Goal: Transaction & Acquisition: Purchase product/service

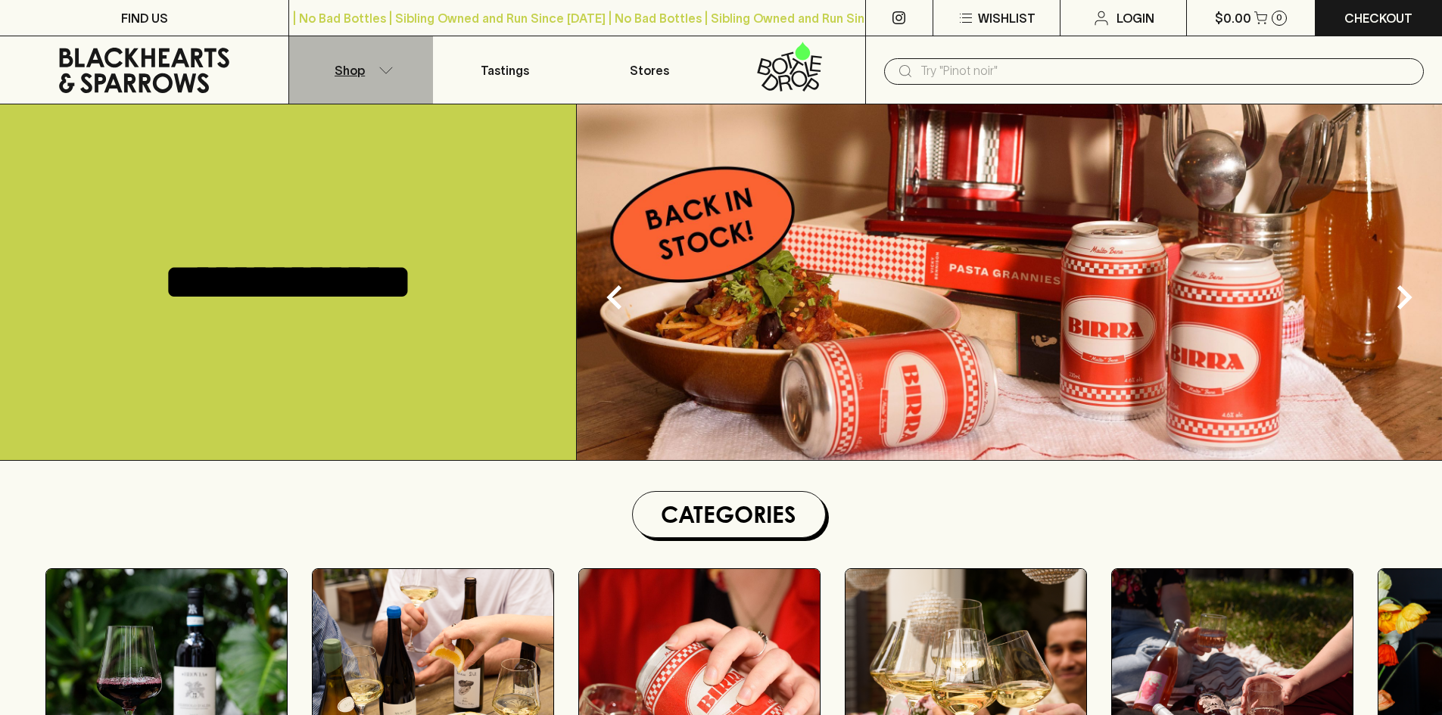
click at [348, 73] on p "Shop" at bounding box center [350, 70] width 30 height 18
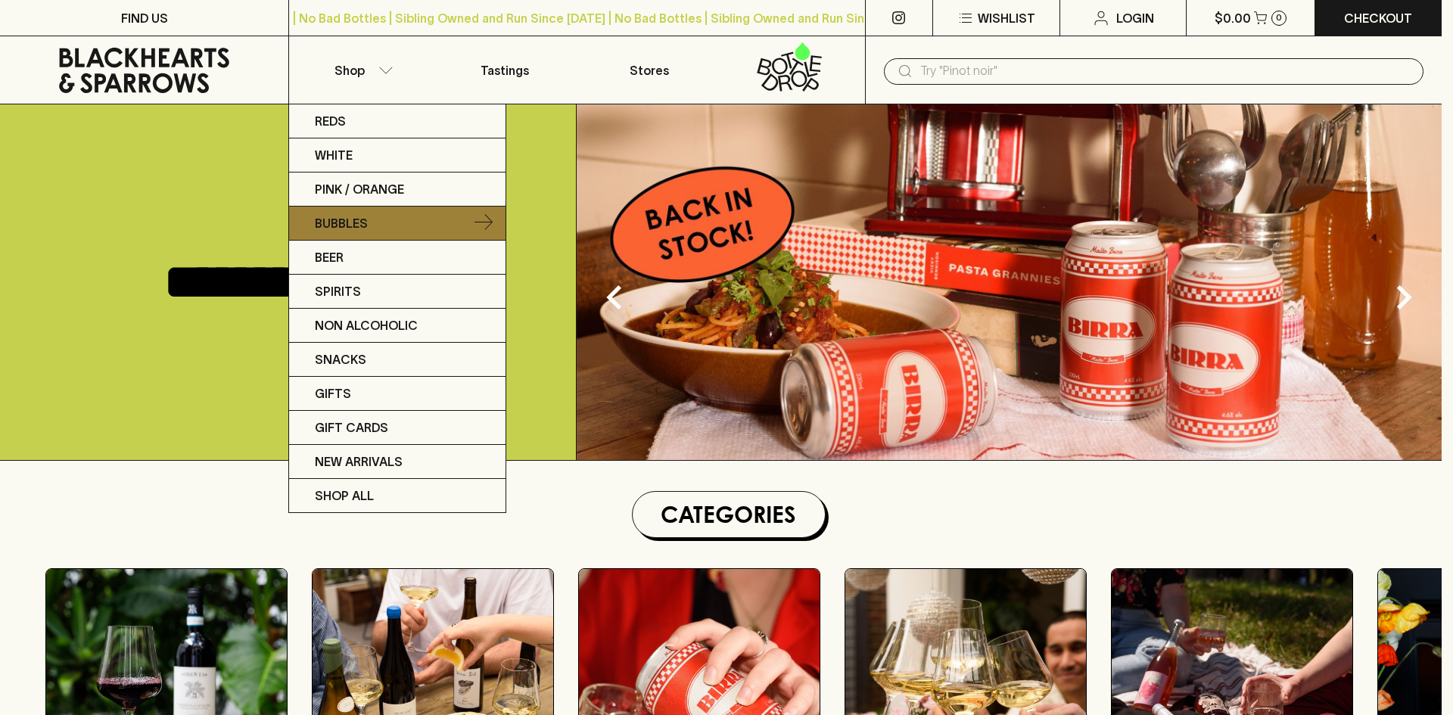
click at [331, 216] on p "Bubbles" at bounding box center [341, 223] width 53 height 18
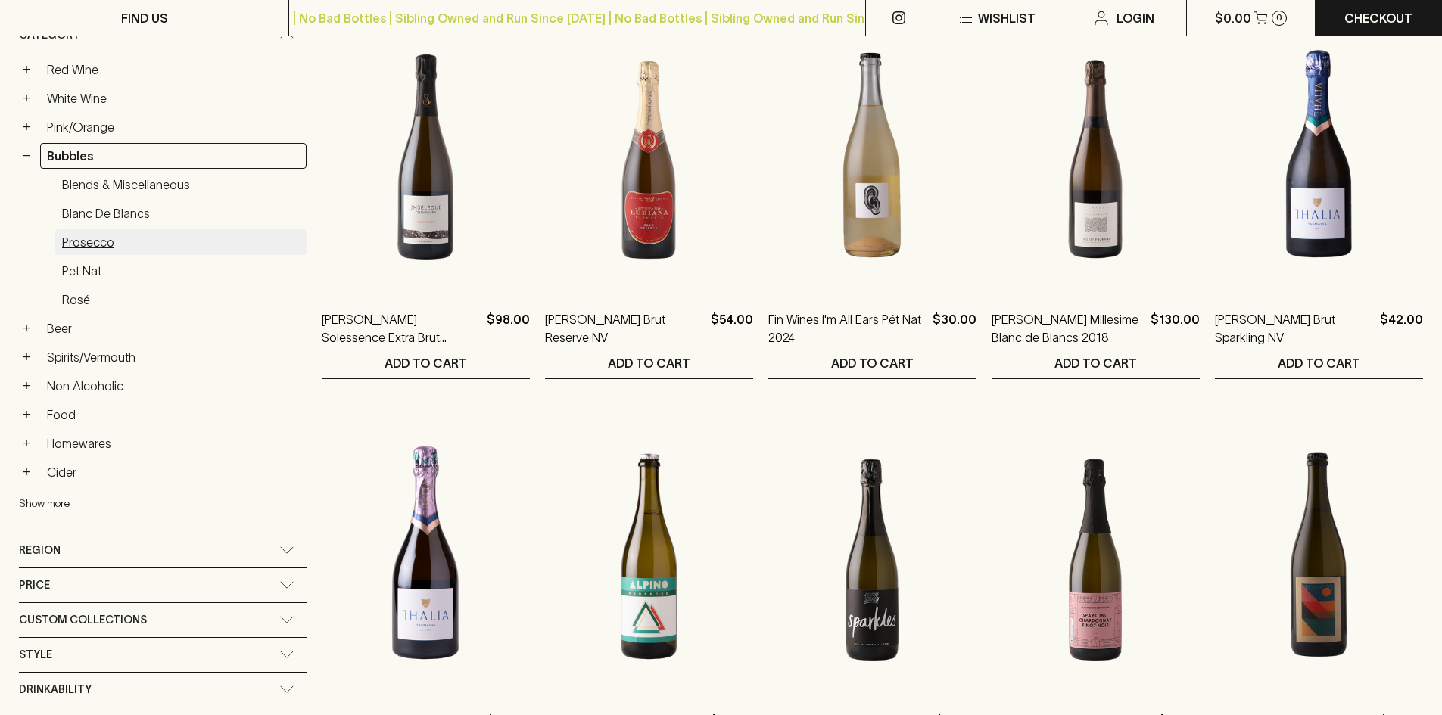
scroll to position [303, 0]
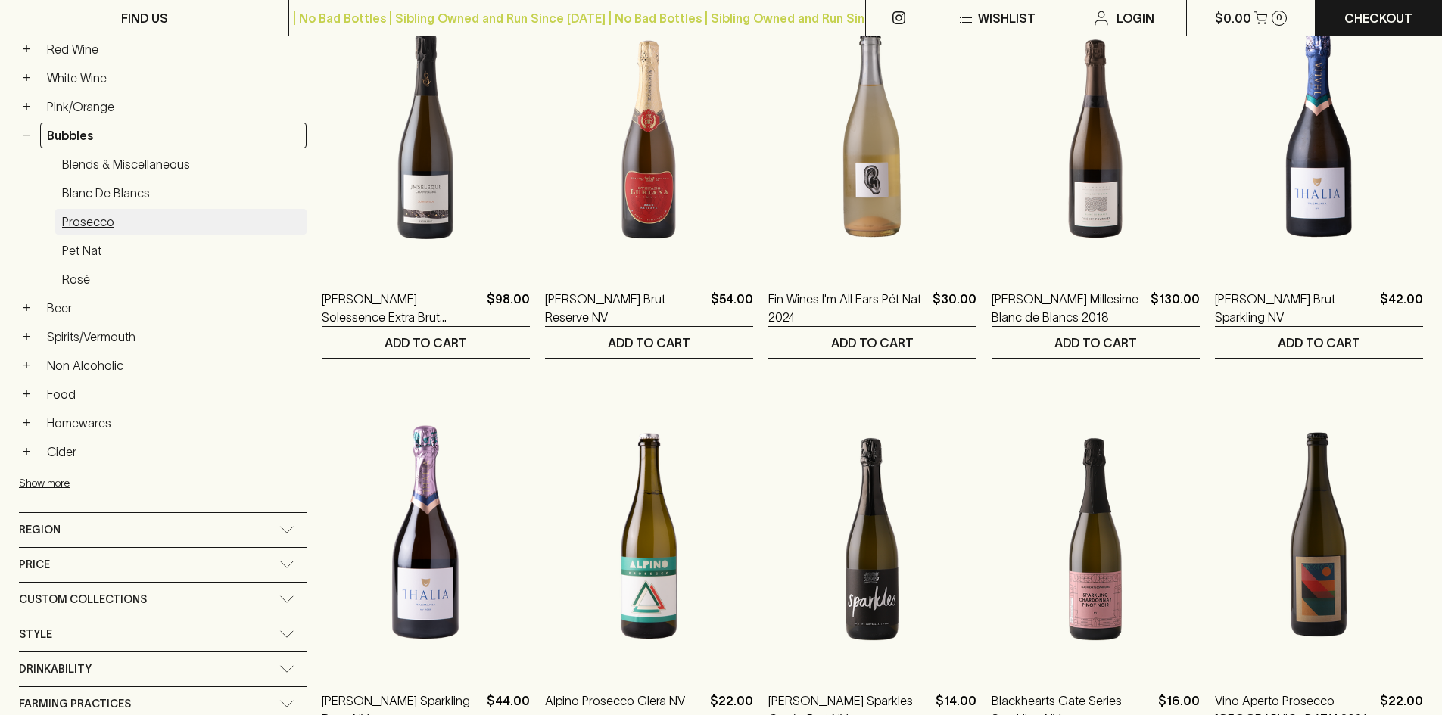
click at [81, 226] on link "Prosecco" at bounding box center [180, 222] width 251 height 26
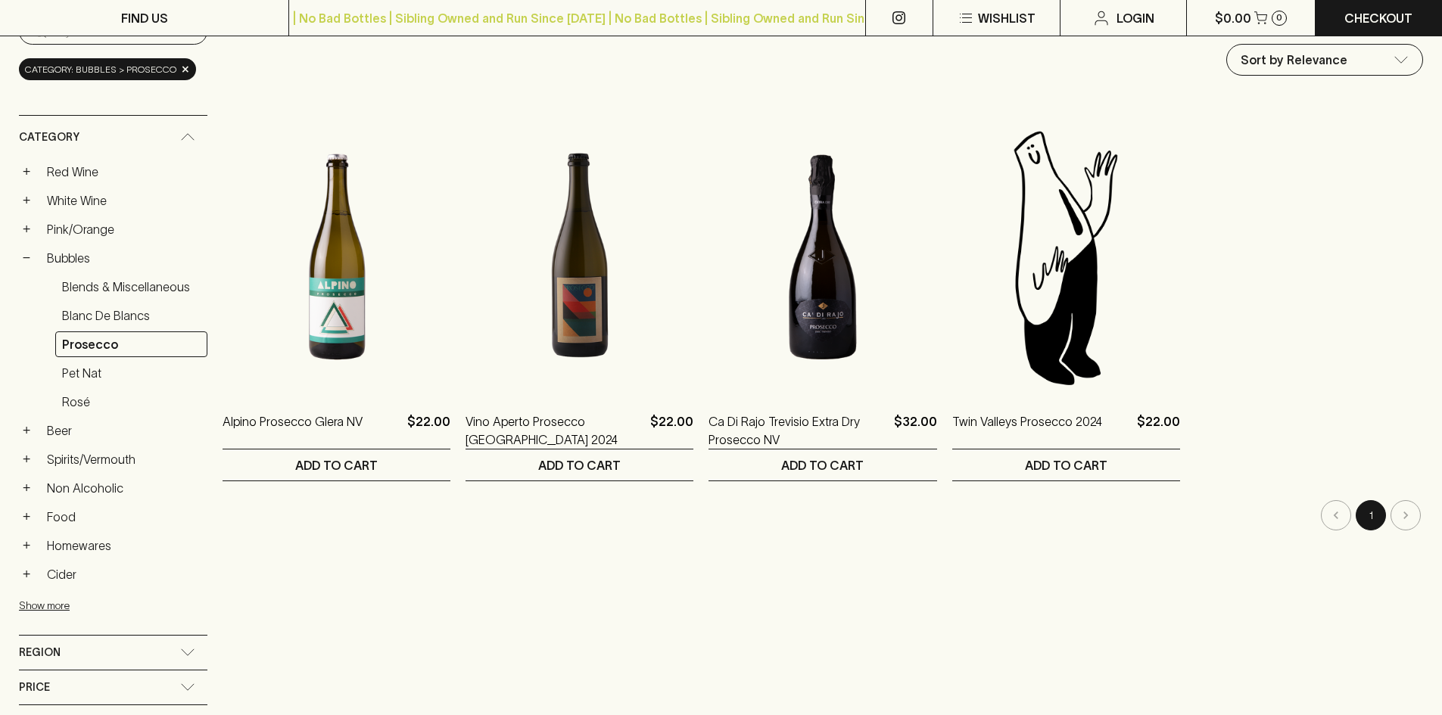
scroll to position [151, 0]
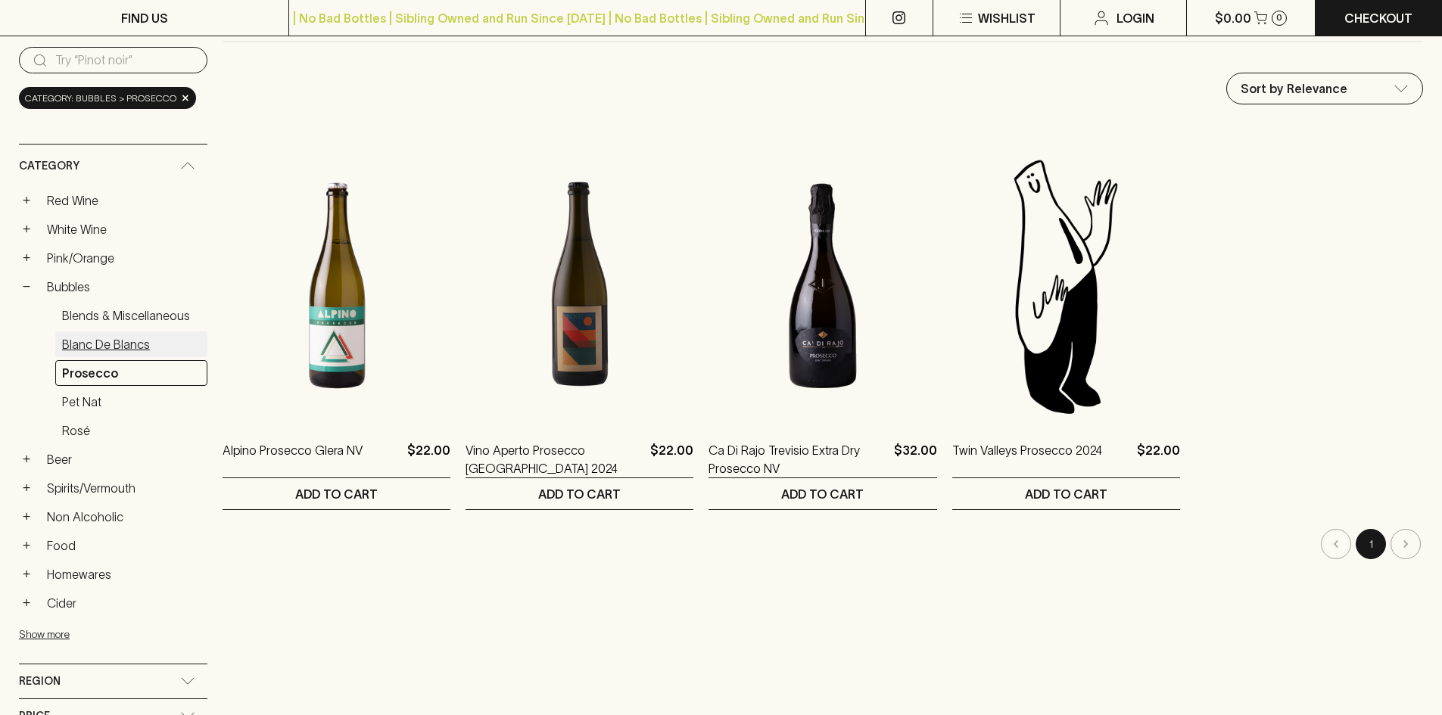
click at [101, 341] on link "Blanc de Blancs" at bounding box center [131, 344] width 152 height 26
